Goal: Navigation & Orientation: Go to known website

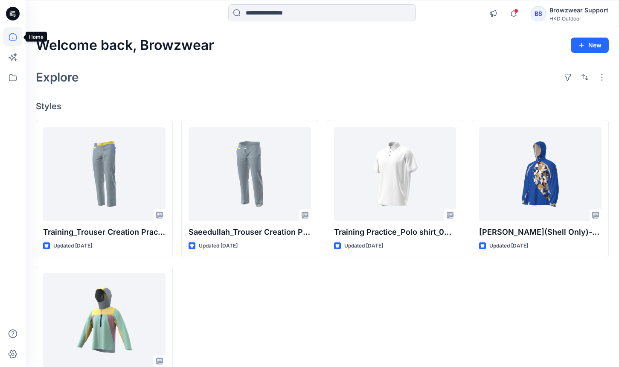
click at [14, 40] on icon at bounding box center [13, 37] width 8 height 8
click at [521, 14] on icon "button" at bounding box center [513, 13] width 16 height 17
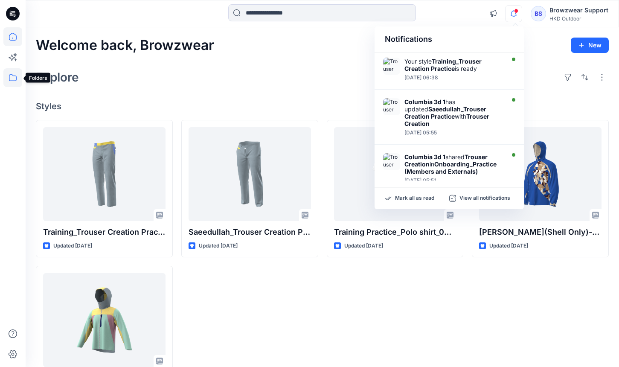
click at [9, 78] on icon at bounding box center [12, 77] width 19 height 19
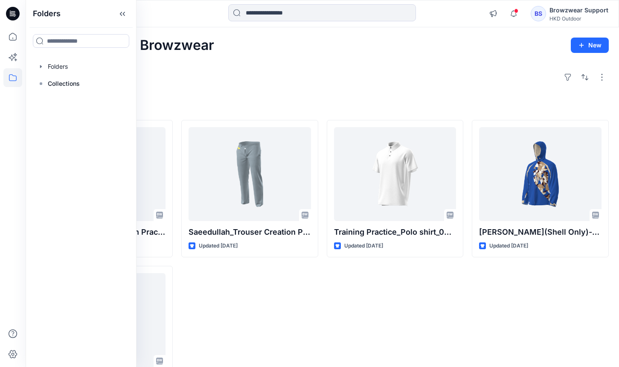
click at [325, 109] on h4 "Styles" at bounding box center [322, 106] width 573 height 10
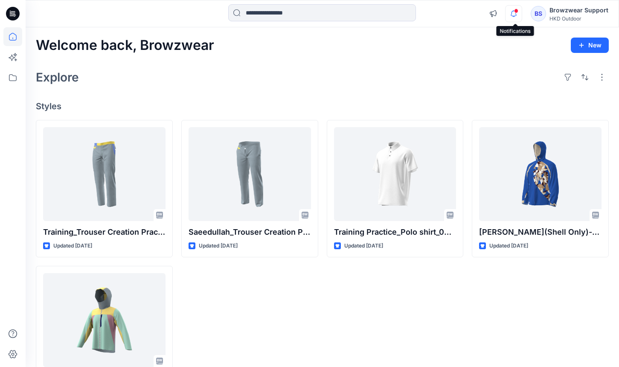
click at [515, 17] on icon "button" at bounding box center [513, 13] width 16 height 17
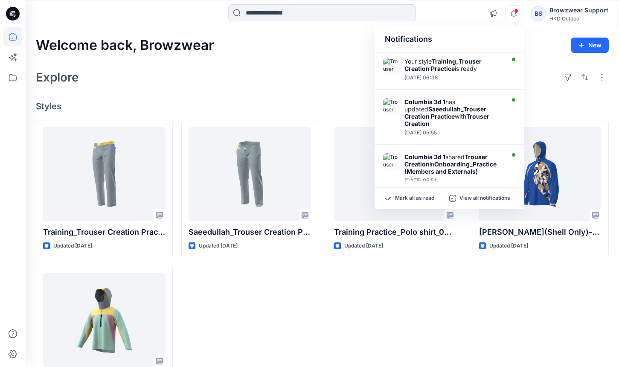
click at [515, 17] on icon "button" at bounding box center [513, 13] width 16 height 17
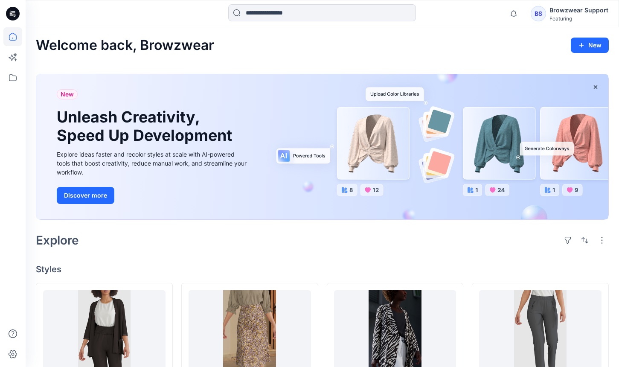
click at [522, 46] on div "Welcome back, Browzwear New" at bounding box center [322, 46] width 573 height 16
